Goal: Information Seeking & Learning: Understand process/instructions

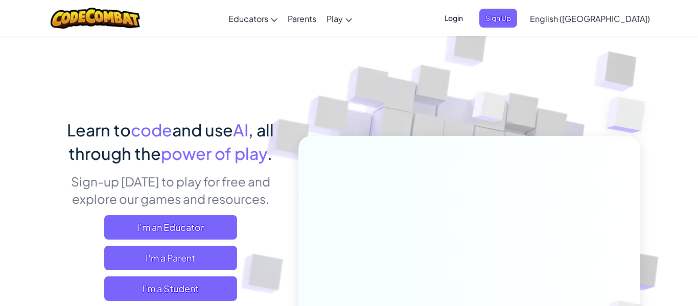
scroll to position [6, 0]
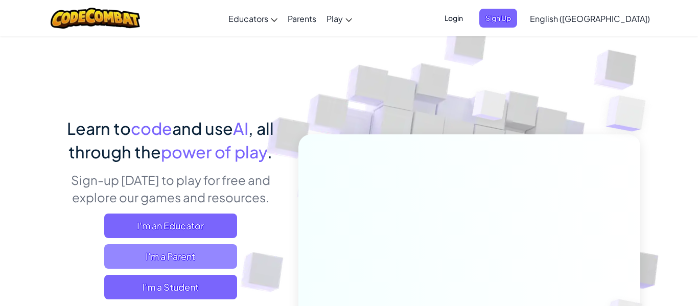
click at [169, 254] on span "I'm a Parent" at bounding box center [170, 256] width 133 height 25
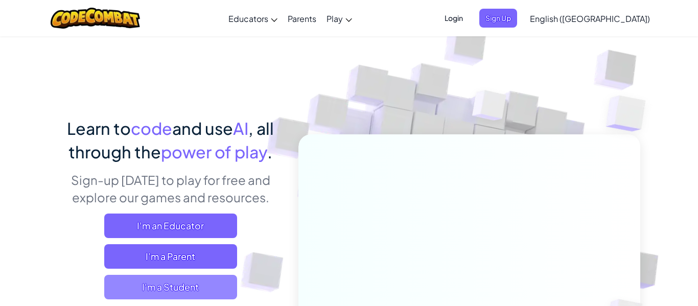
click at [175, 275] on span "I'm a Student" at bounding box center [170, 287] width 133 height 25
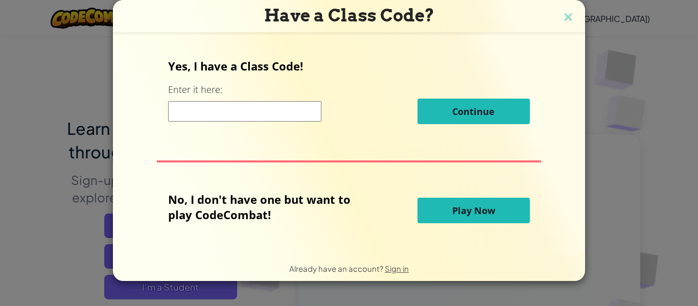
click at [428, 215] on button "Play Now" at bounding box center [473, 211] width 112 height 26
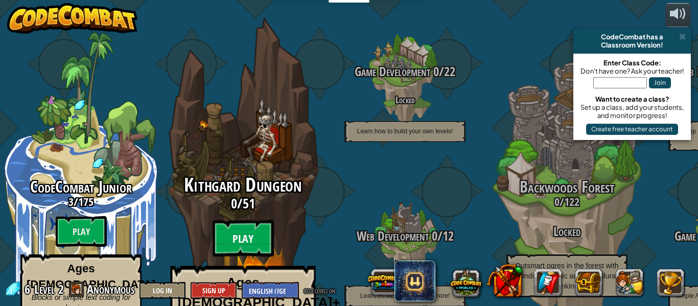
click at [235, 220] on btn "Play" at bounding box center [242, 238] width 61 height 37
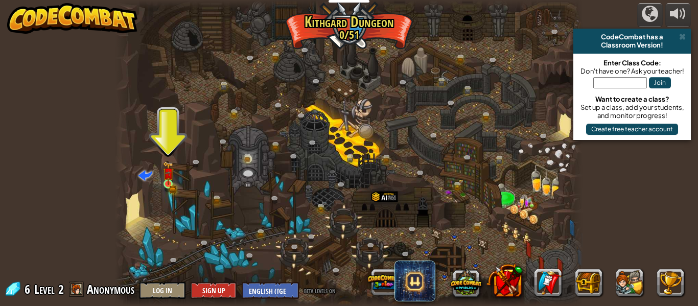
click at [164, 174] on img at bounding box center [168, 172] width 11 height 23
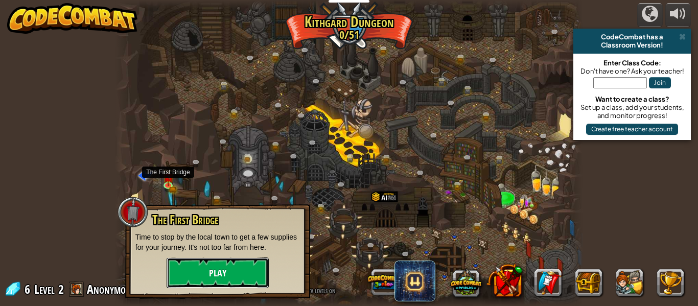
click at [192, 271] on button "Play" at bounding box center [218, 272] width 102 height 31
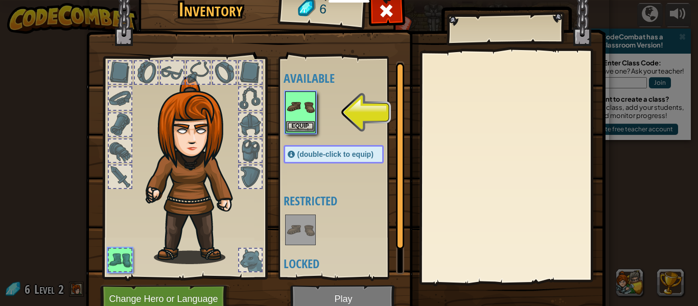
click at [306, 107] on img at bounding box center [300, 106] width 29 height 29
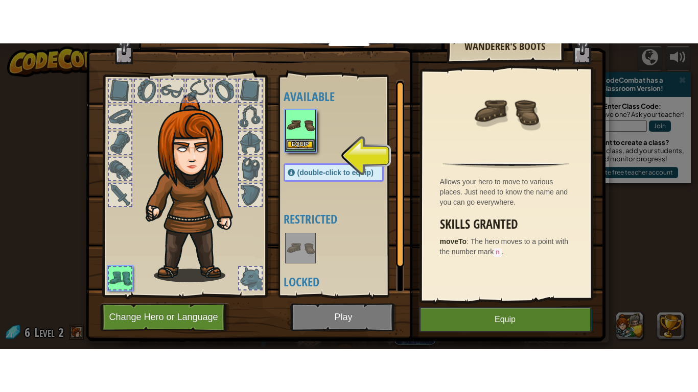
scroll to position [39, 0]
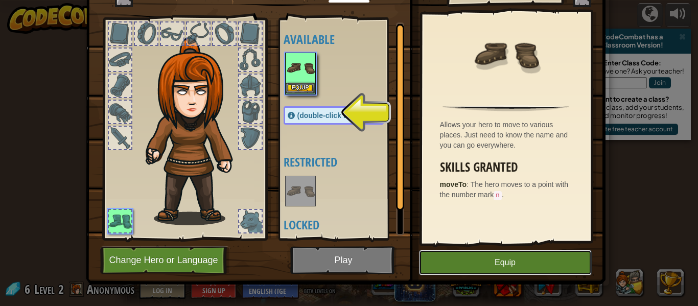
click at [522, 253] on button "Equip" at bounding box center [505, 263] width 173 height 26
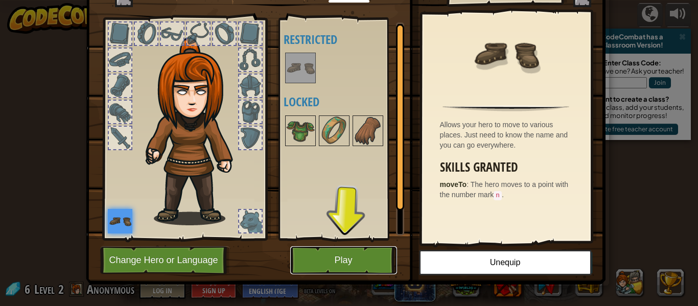
click at [357, 250] on button "Play" at bounding box center [343, 260] width 107 height 28
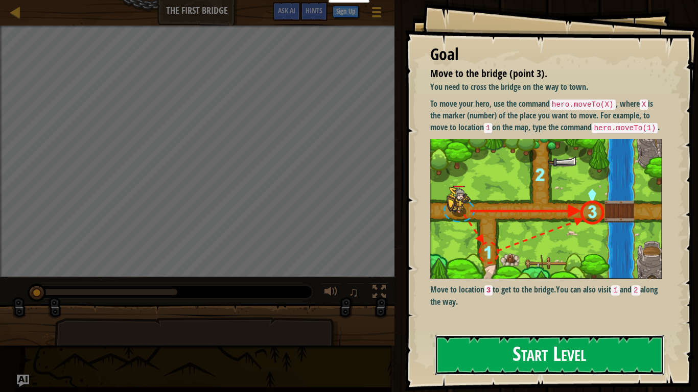
click at [598, 305] on button "Start Level" at bounding box center [549, 355] width 229 height 40
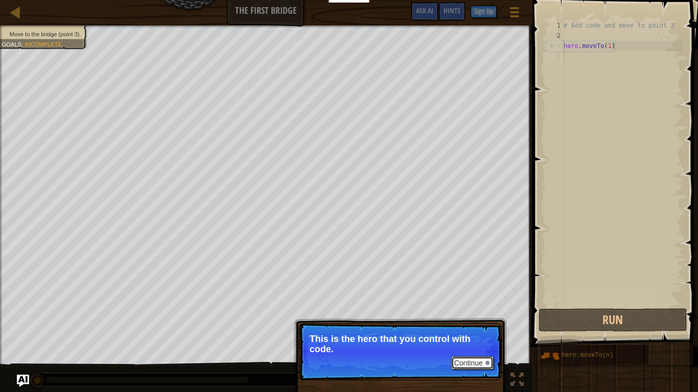
click at [478, 305] on button "Continue" at bounding box center [472, 363] width 42 height 13
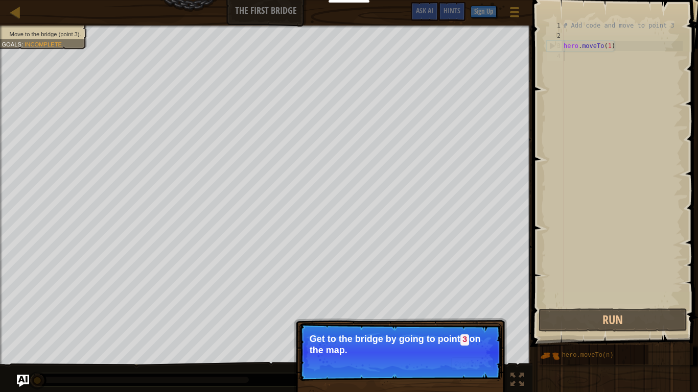
click at [485, 305] on button "Continue" at bounding box center [472, 364] width 42 height 13
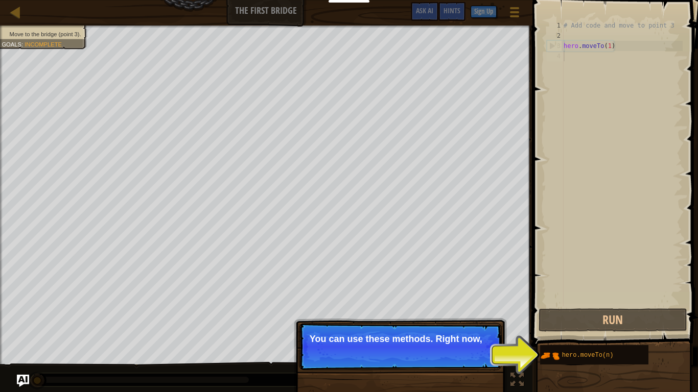
click at [486, 305] on p "You can use these methods. Right now," at bounding box center [400, 339] width 181 height 10
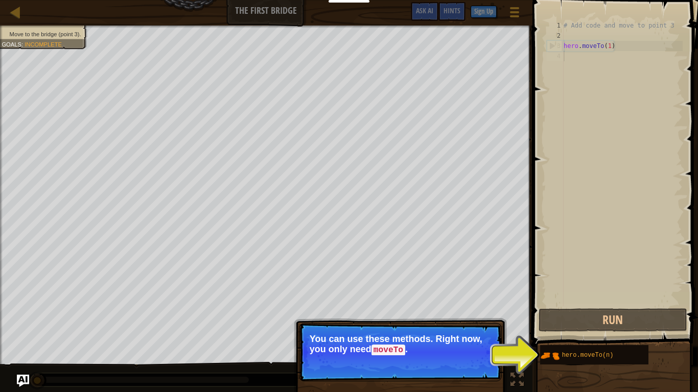
click at [493, 305] on button "Continue" at bounding box center [472, 364] width 42 height 13
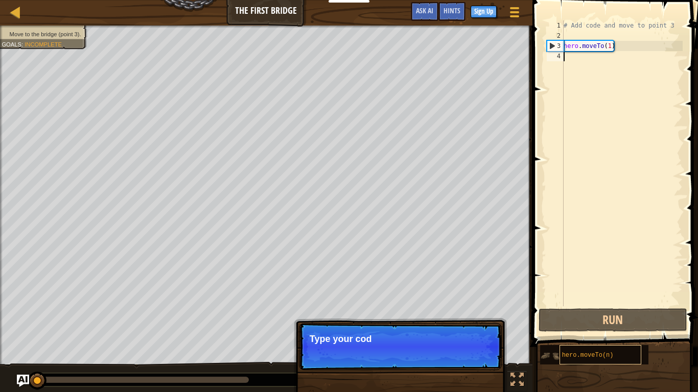
click at [561, 305] on div "hero.moveTo(n)" at bounding box center [600, 354] width 82 height 19
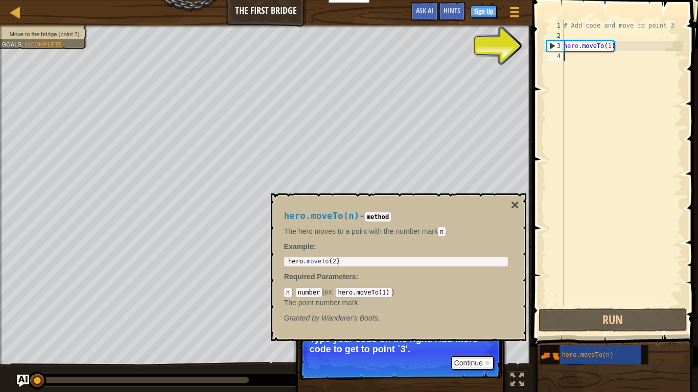
click at [605, 39] on div "# Add code and move to point 3 hero . moveTo ( 1 )" at bounding box center [621, 173] width 121 height 306
click at [618, 50] on div "# Add code and move to point 3 hero . moveTo ( 1 )" at bounding box center [621, 173] width 121 height 306
type textarea "hero.moveTo(1)"
click at [679, 40] on div "# Add code and move to point 3 hero . moveTo ( 1 )" at bounding box center [621, 173] width 121 height 306
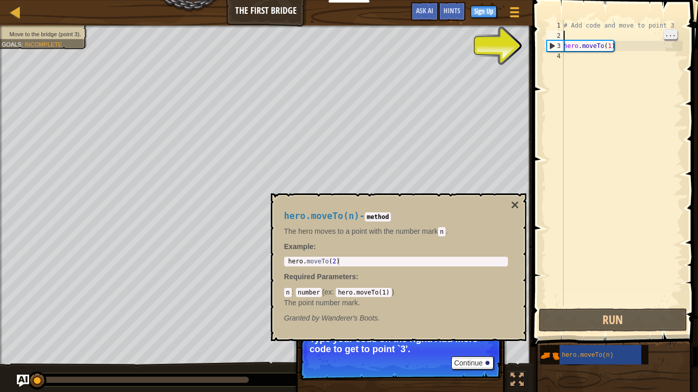
click at [675, 39] on span "..." at bounding box center [670, 34] width 13 height 9
click at [657, 46] on div "# Add code and move to point 3 hero . moveTo ( 1 )" at bounding box center [621, 173] width 121 height 306
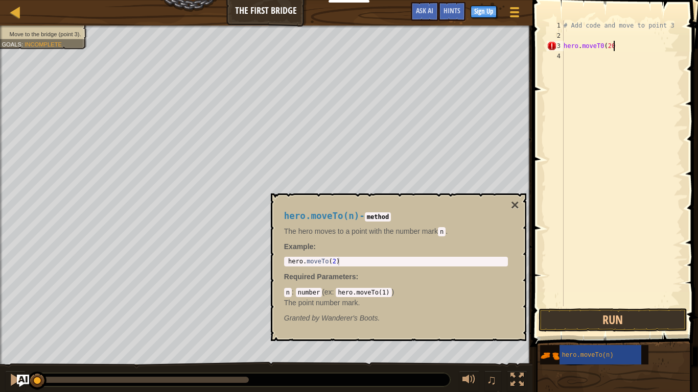
scroll to position [5, 7]
click at [658, 305] on button "Run" at bounding box center [612, 320] width 149 height 23
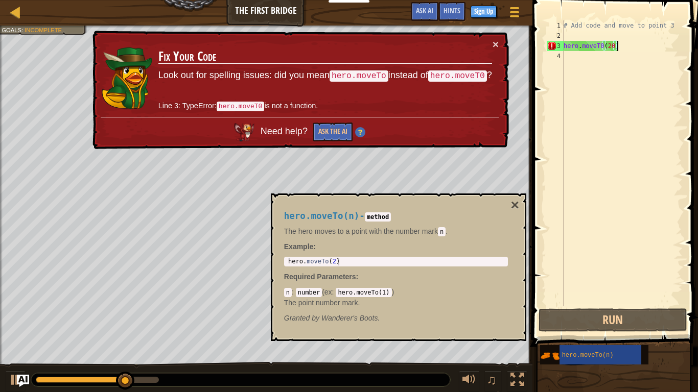
click at [395, 207] on div "hero.moveTo(n) - method The hero moves to a point with the number [PERSON_NAME]…" at bounding box center [396, 267] width 238 height 131
click at [334, 129] on button "Ask the AI" at bounding box center [332, 132] width 39 height 19
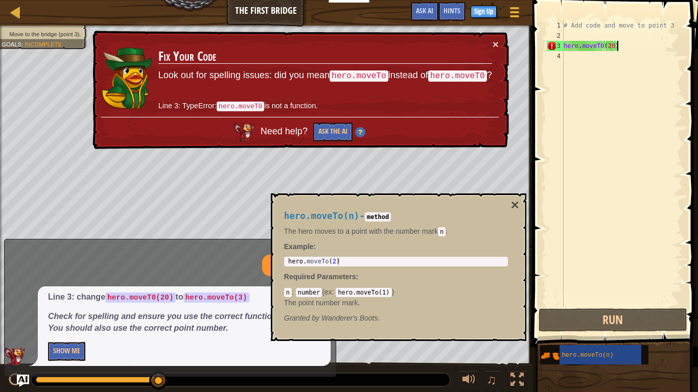
click at [455, 201] on div "hero.moveTo(n) - method The hero moves to a point with the number [PERSON_NAME]…" at bounding box center [398, 268] width 255 height 148
click at [534, 195] on span at bounding box center [616, 158] width 174 height 377
click at [525, 198] on div "hero.moveTo(n) - method The hero moves to a point with the number [PERSON_NAME]…" at bounding box center [398, 268] width 255 height 148
click at [495, 44] on button "×" at bounding box center [495, 44] width 6 height 11
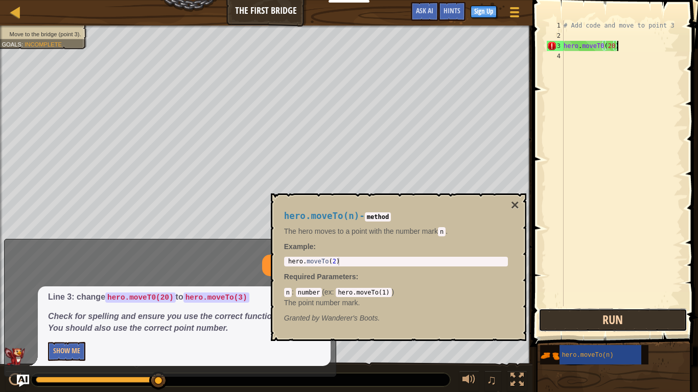
click at [575, 305] on button "Run" at bounding box center [612, 320] width 149 height 23
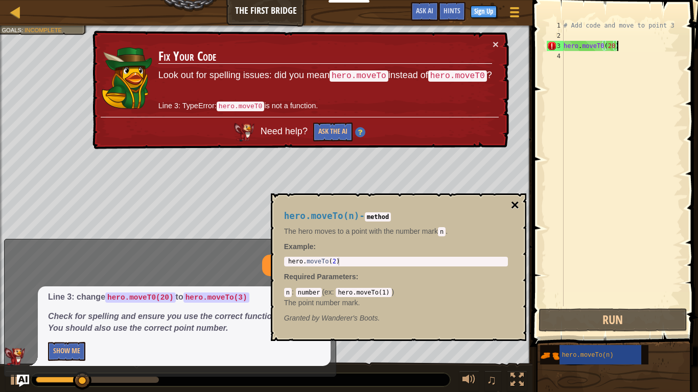
click at [511, 210] on button "×" at bounding box center [514, 205] width 8 height 14
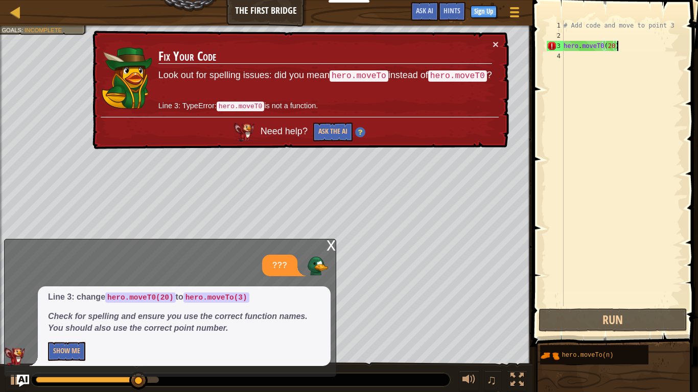
click at [501, 48] on div "× Fix Your Code Look out for spelling issues: did you mean hero.moveTo instead …" at bounding box center [299, 90] width 420 height 126
click at [498, 46] on button "×" at bounding box center [496, 46] width 7 height 11
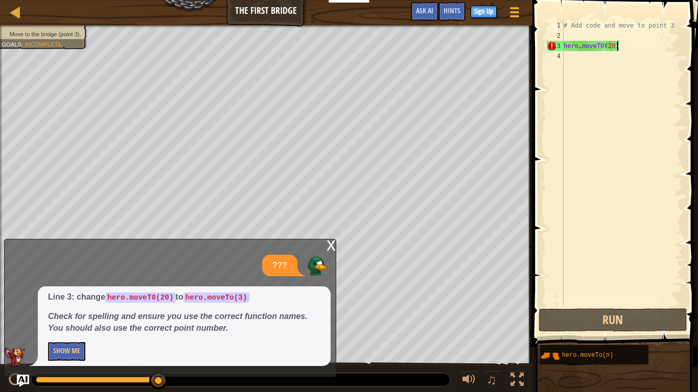
click at [333, 240] on div "x" at bounding box center [330, 245] width 9 height 10
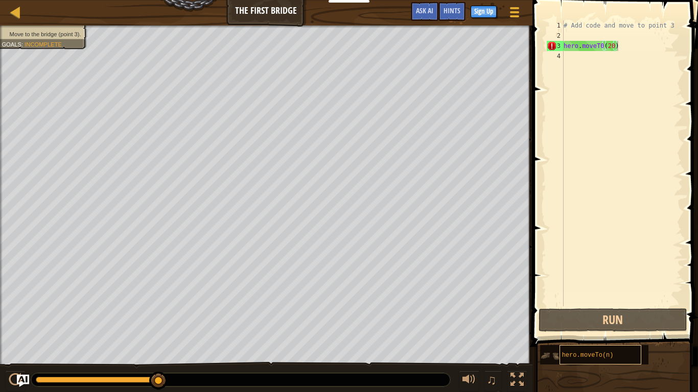
click at [601, 305] on span "hero.moveTo(n)" at bounding box center [588, 355] width 52 height 7
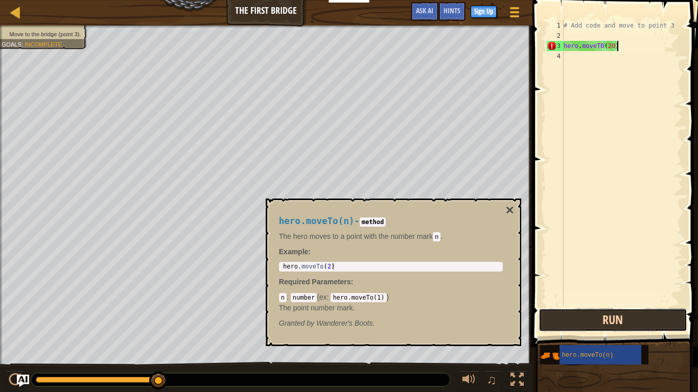
click at [625, 305] on button "Run" at bounding box center [612, 320] width 149 height 23
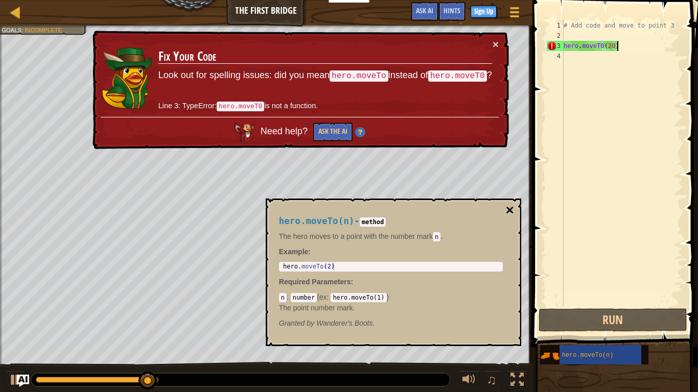
click at [508, 209] on button "×" at bounding box center [509, 210] width 8 height 14
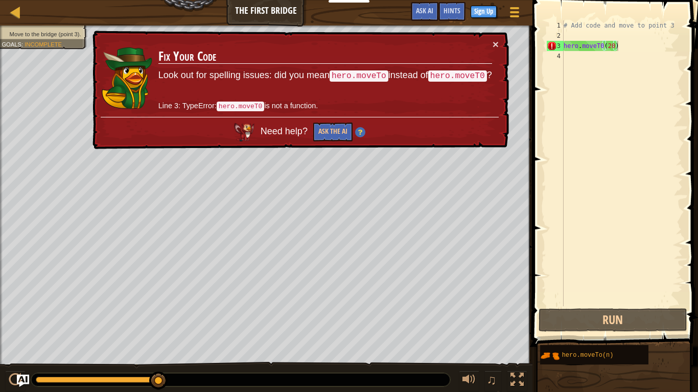
click at [651, 49] on div "# Add code and move to point 3 hero . moveT0 ( 20 )" at bounding box center [621, 173] width 121 height 306
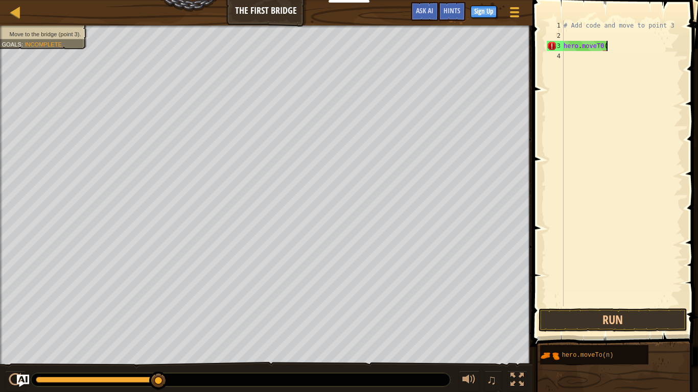
type textarea "hero.moveT0"
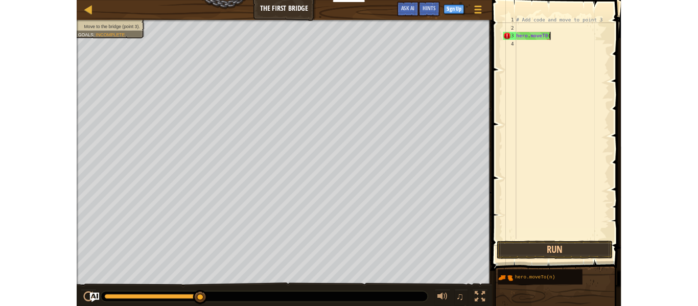
scroll to position [5, 5]
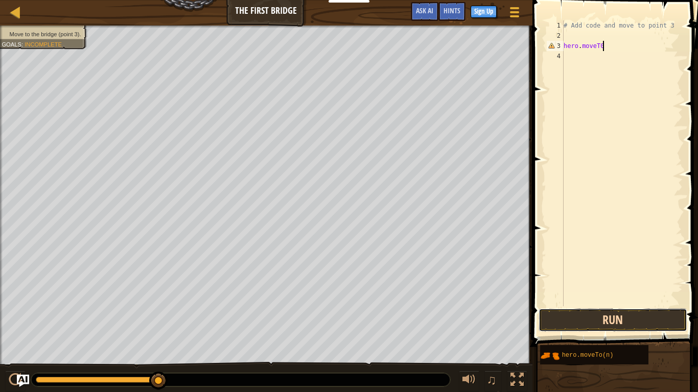
click at [629, 305] on button "Run" at bounding box center [612, 320] width 149 height 23
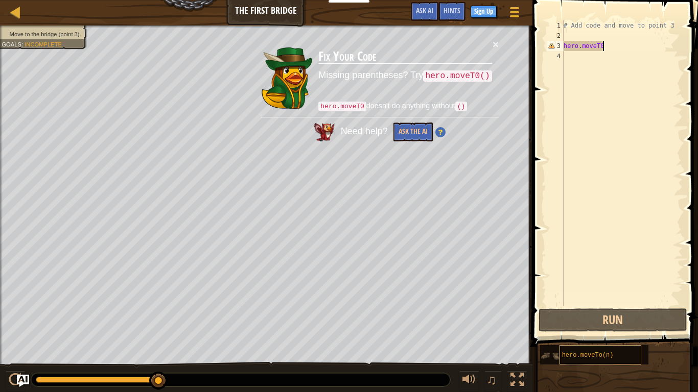
click at [613, 305] on div "hero.moveTo(n)" at bounding box center [600, 354] width 82 height 19
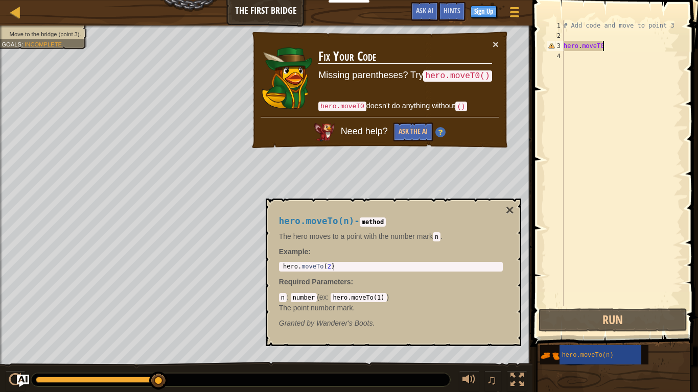
click at [359, 305] on div "hero.moveTo(n) - method The hero moves to a point with the number [PERSON_NAME]…" at bounding box center [391, 272] width 238 height 131
click at [360, 305] on div "hero.moveTo(n) - method The hero moves to a point with the number [PERSON_NAME]…" at bounding box center [391, 272] width 238 height 131
click at [440, 237] on code "n" at bounding box center [437, 236] width 8 height 9
click at [452, 235] on p "The hero moves to a point with the number [PERSON_NAME]" at bounding box center [391, 236] width 224 height 10
click at [386, 223] on code "method" at bounding box center [373, 222] width 26 height 9
